Goal: Check status: Check status

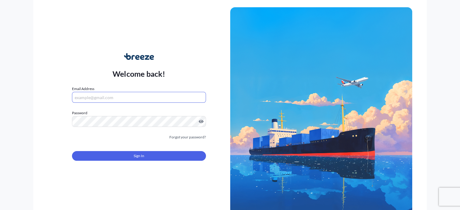
click at [148, 98] on input "Email Address" at bounding box center [139, 97] width 134 height 11
type input "[PERSON_NAME][EMAIL_ADDRESS][DOMAIN_NAME]"
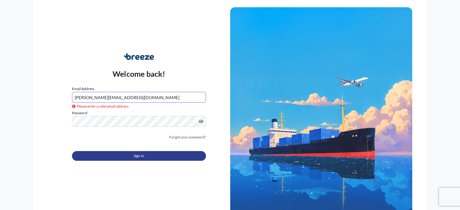
click at [166, 156] on button "Sign In" at bounding box center [139, 156] width 134 height 10
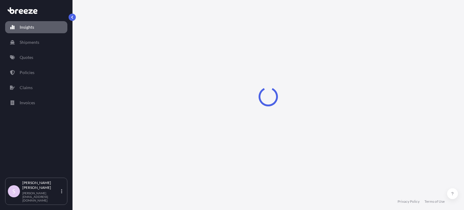
select select "2025"
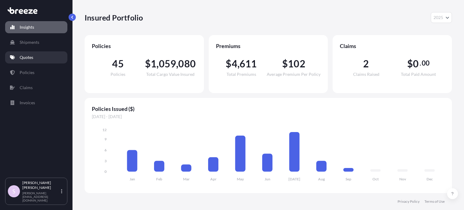
click at [38, 57] on link "Quotes" at bounding box center [36, 57] width 62 height 12
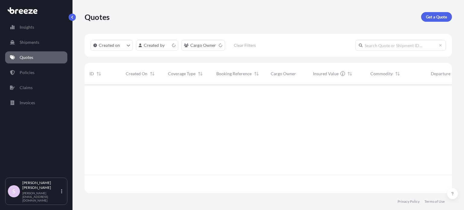
scroll to position [107, 363]
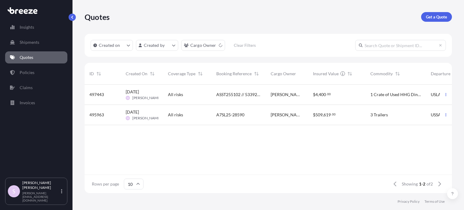
click at [393, 47] on input "text" at bounding box center [400, 45] width 91 height 11
paste input "497443"
type input "497443"
click at [309, 91] on div "$ 4 , 400 . 00" at bounding box center [336, 95] width 57 height 20
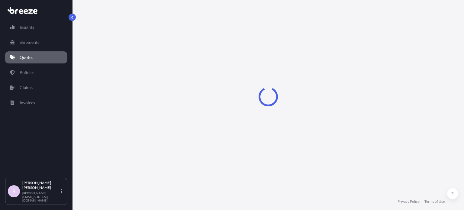
select select "Road"
select select "Sea"
select select "1"
